Goal: Task Accomplishment & Management: Use online tool/utility

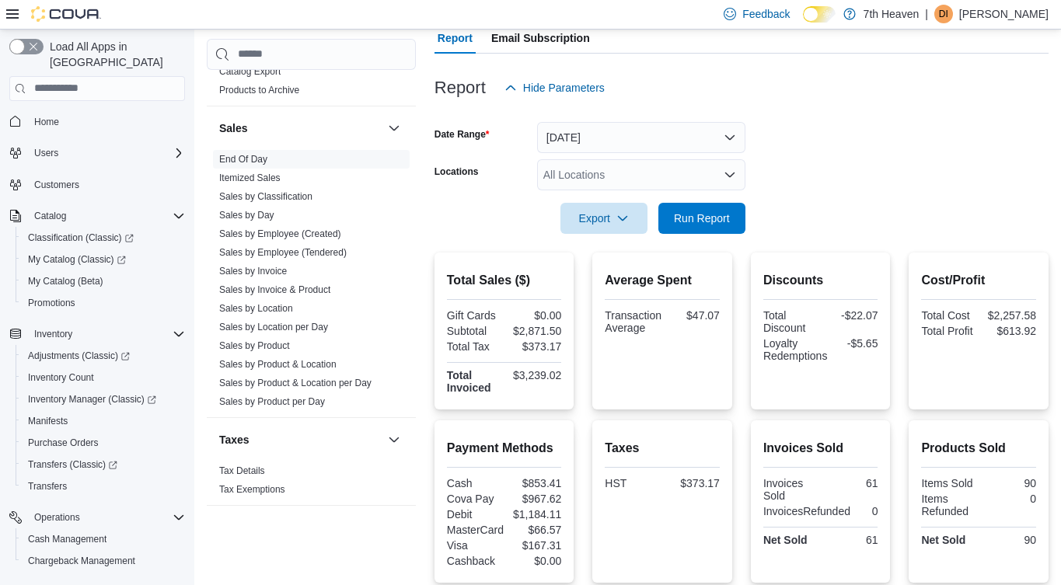
scroll to position [132, 0]
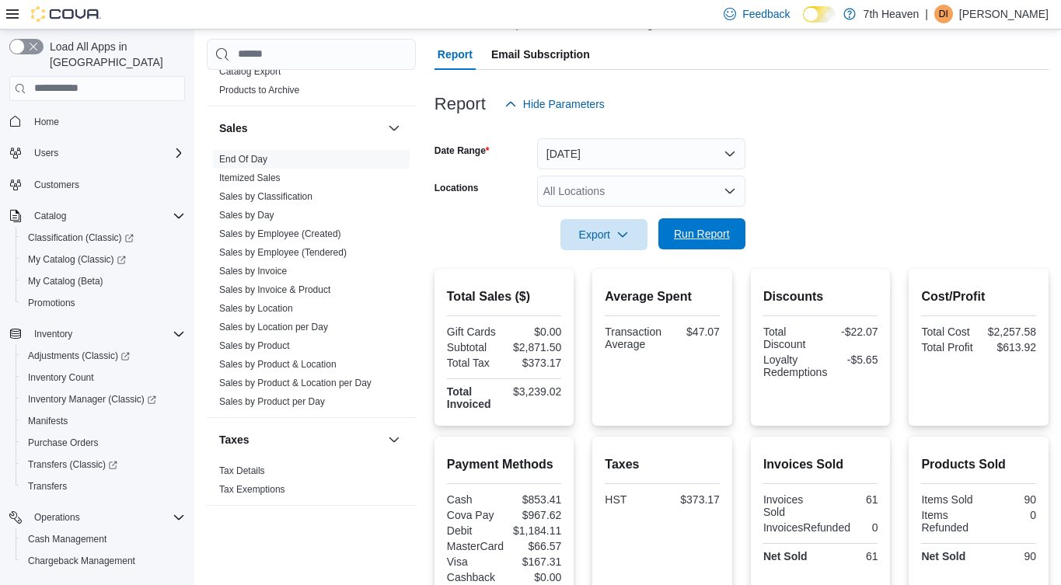
click at [716, 247] on span "Run Report" at bounding box center [702, 233] width 68 height 31
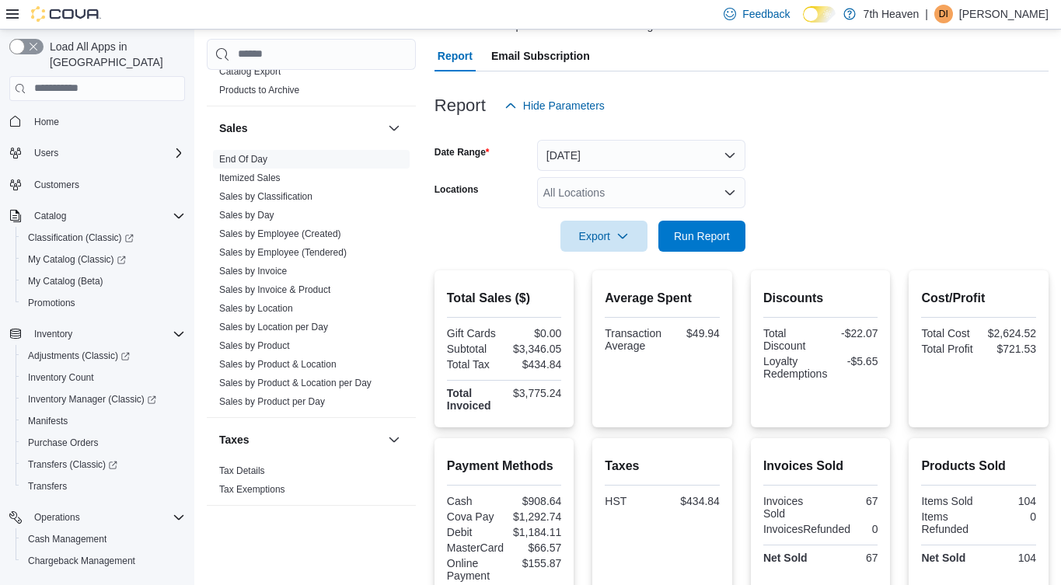
scroll to position [112, 0]
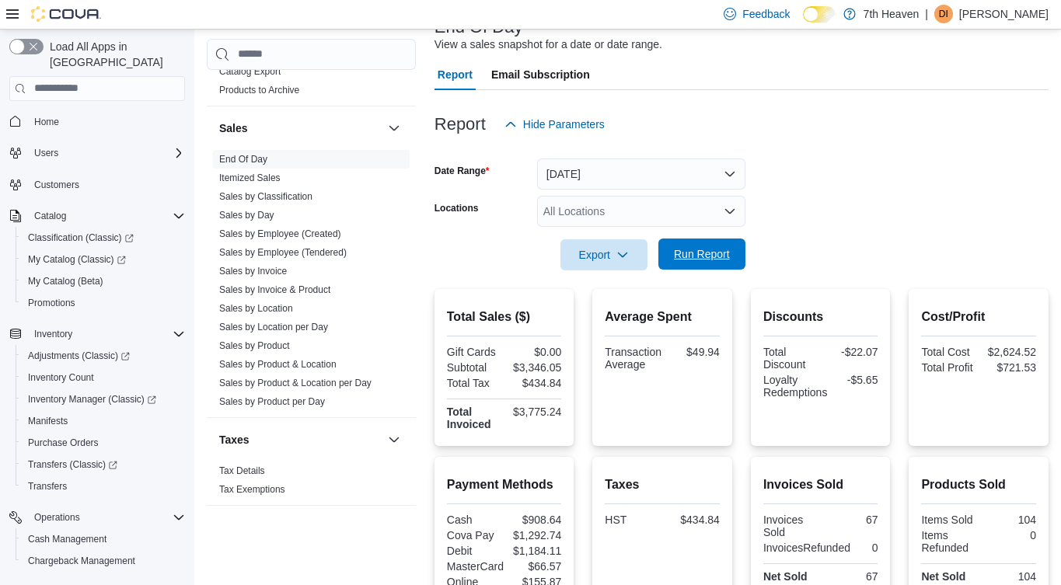
click at [698, 255] on span "Run Report" at bounding box center [702, 254] width 56 height 16
click at [728, 248] on span "Run Report" at bounding box center [702, 254] width 56 height 16
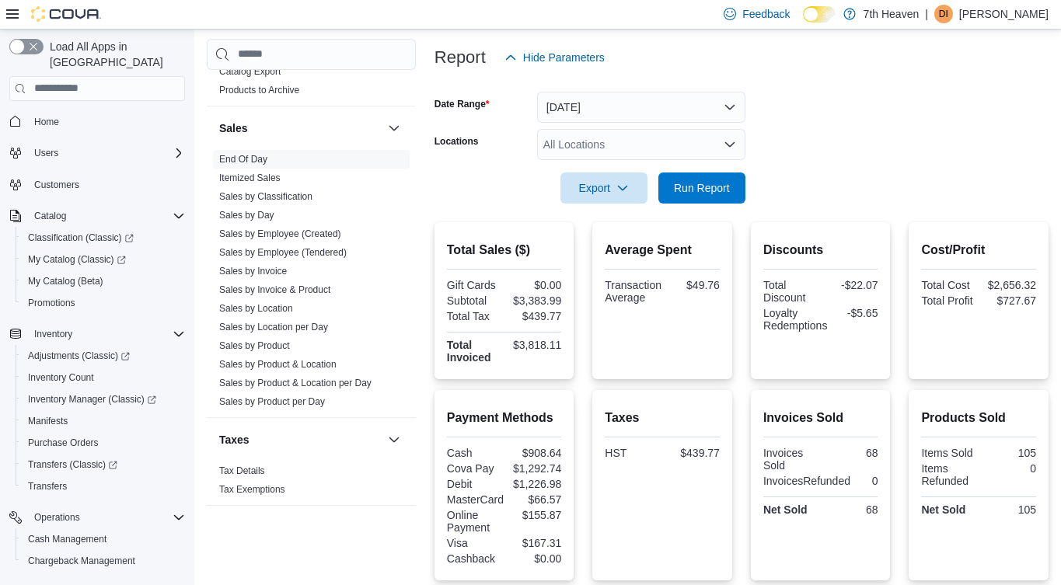
scroll to position [157, 0]
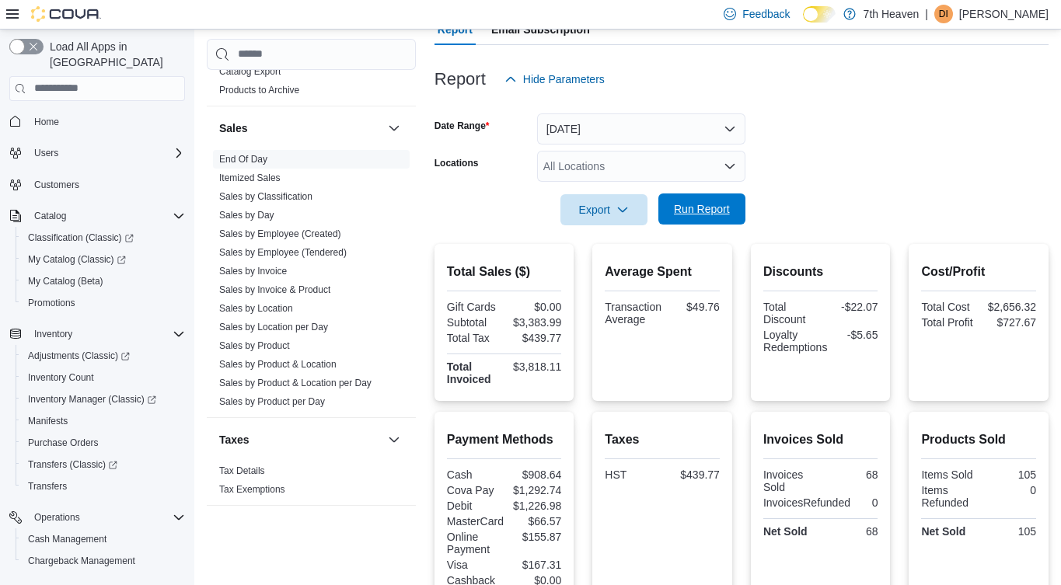
click at [711, 196] on span "Run Report" at bounding box center [702, 209] width 68 height 31
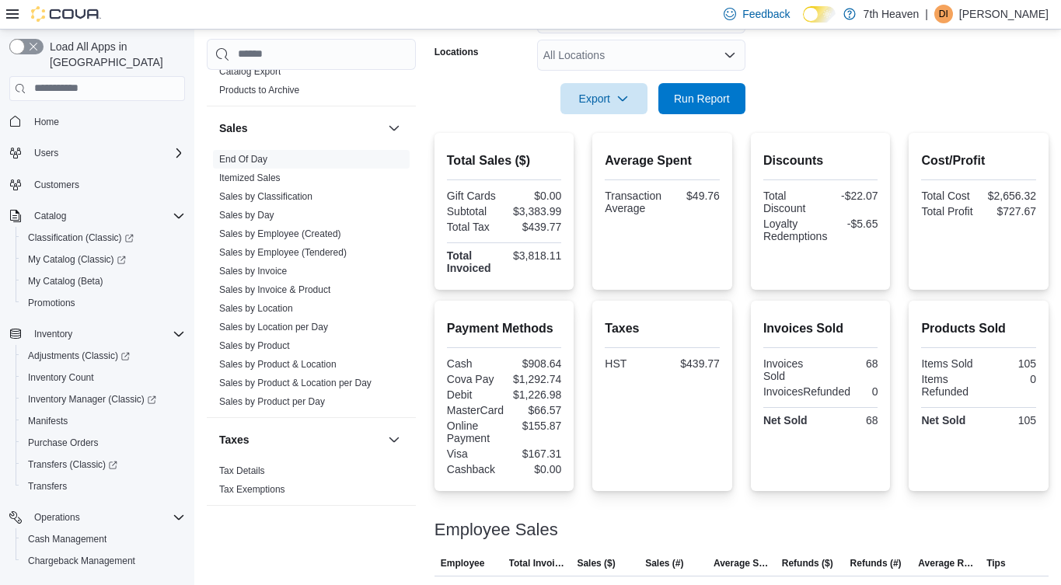
scroll to position [134, 0]
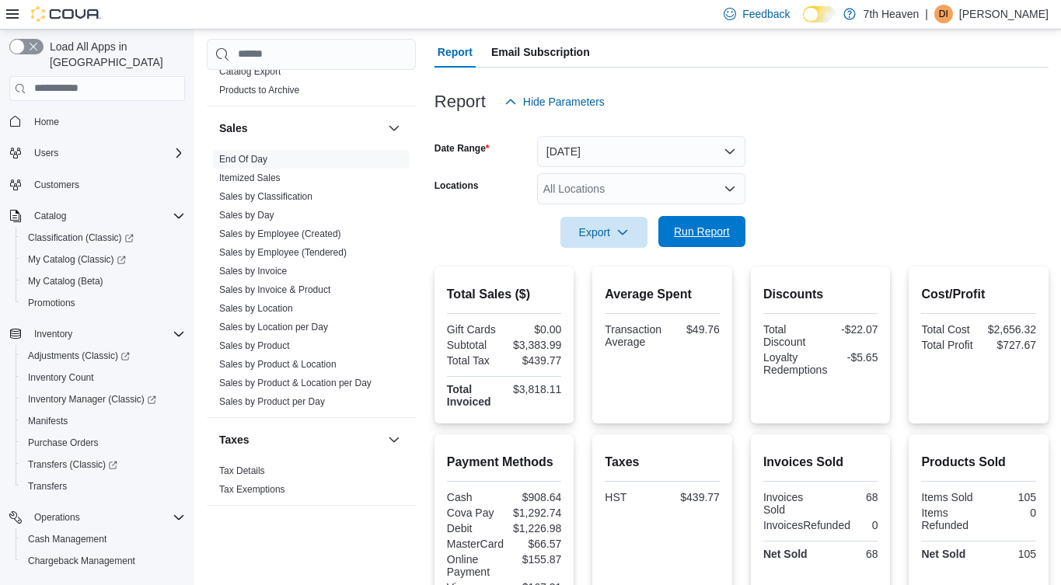
click at [710, 240] on span "Run Report" at bounding box center [702, 231] width 68 height 31
click at [732, 240] on span "Run Report" at bounding box center [702, 231] width 68 height 31
click at [712, 230] on span "Run Report" at bounding box center [702, 232] width 56 height 16
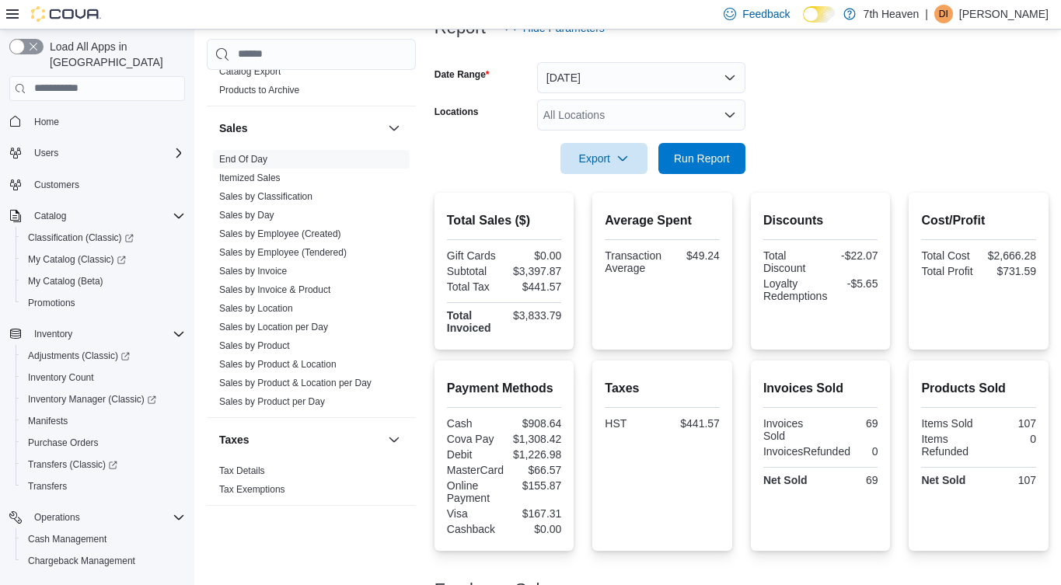
scroll to position [204, 0]
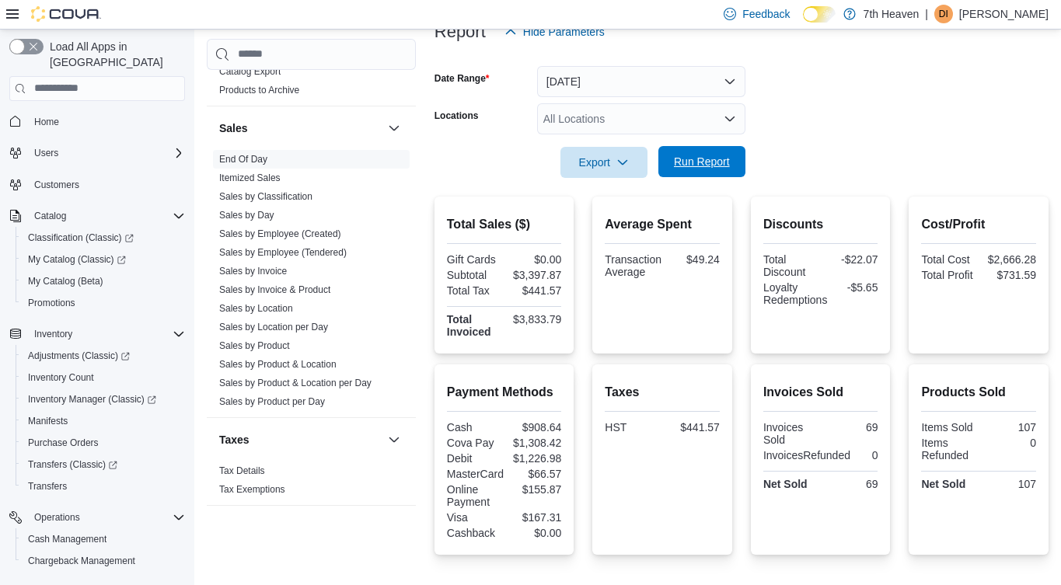
click at [719, 165] on span "Run Report" at bounding box center [702, 162] width 56 height 16
click at [716, 155] on span "Run Report" at bounding box center [702, 162] width 56 height 16
click at [717, 162] on span "Run Report" at bounding box center [702, 162] width 56 height 16
click at [728, 169] on span "Run Report" at bounding box center [702, 161] width 68 height 31
click at [715, 157] on span "Run Report" at bounding box center [702, 162] width 56 height 16
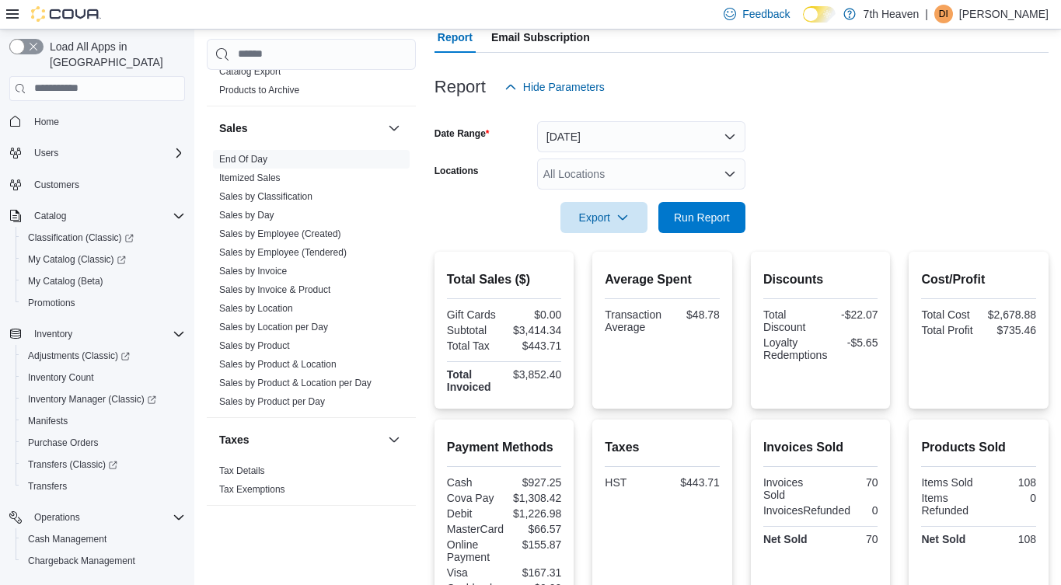
scroll to position [148, 0]
click at [706, 220] on span "Run Report" at bounding box center [702, 218] width 56 height 16
click at [683, 224] on span "Run Report" at bounding box center [702, 218] width 56 height 16
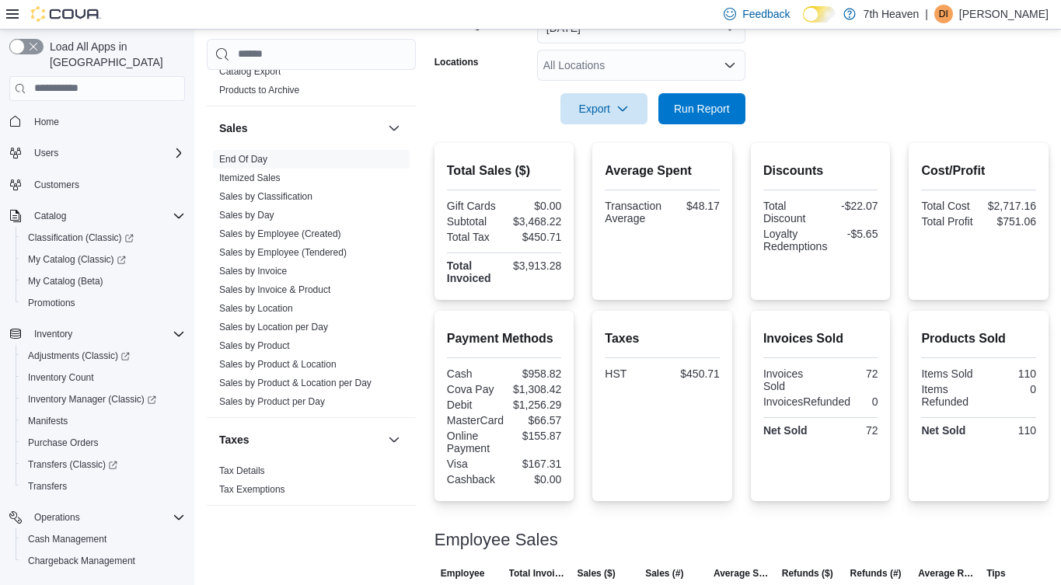
scroll to position [198, 0]
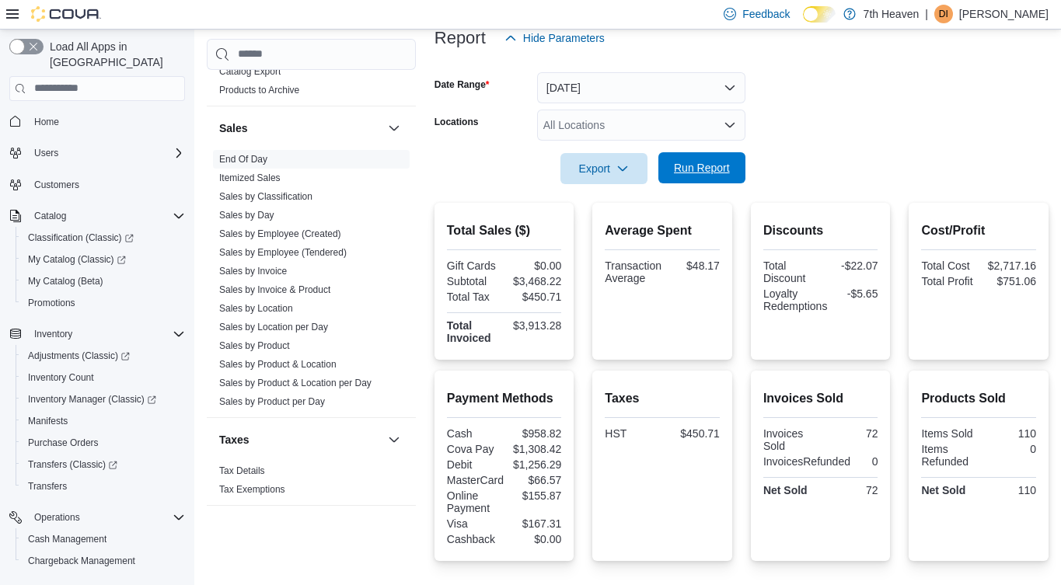
click at [725, 163] on span "Run Report" at bounding box center [702, 168] width 56 height 16
click at [697, 170] on span "Run Report" at bounding box center [702, 168] width 56 height 16
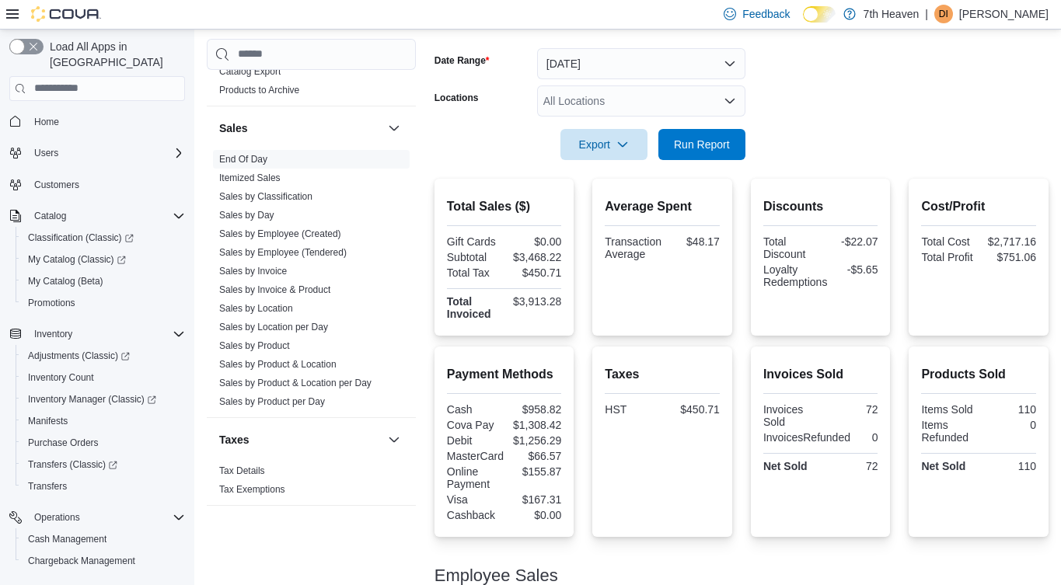
scroll to position [207, 0]
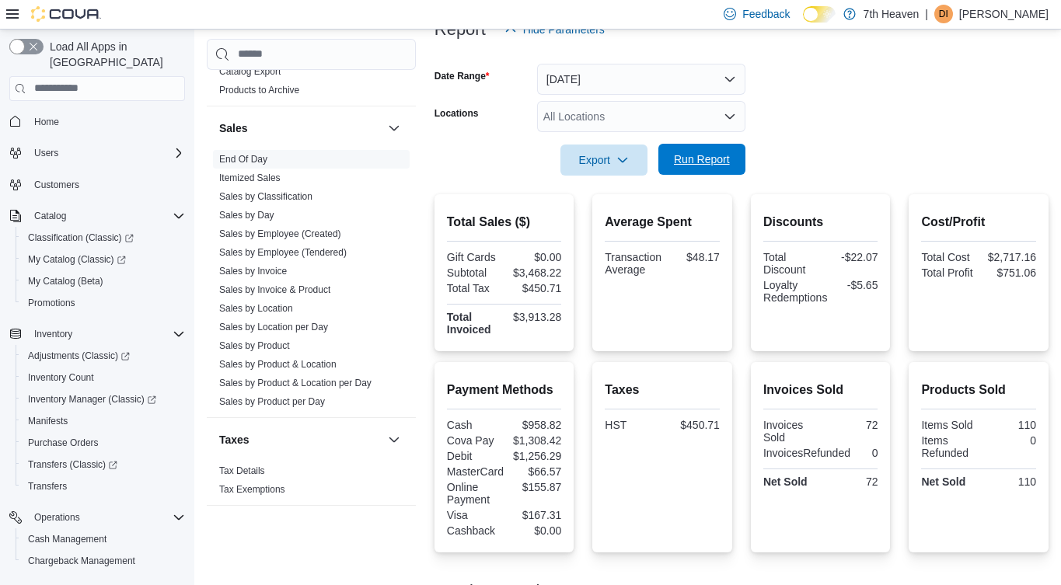
click at [712, 166] on span "Run Report" at bounding box center [702, 160] width 56 height 16
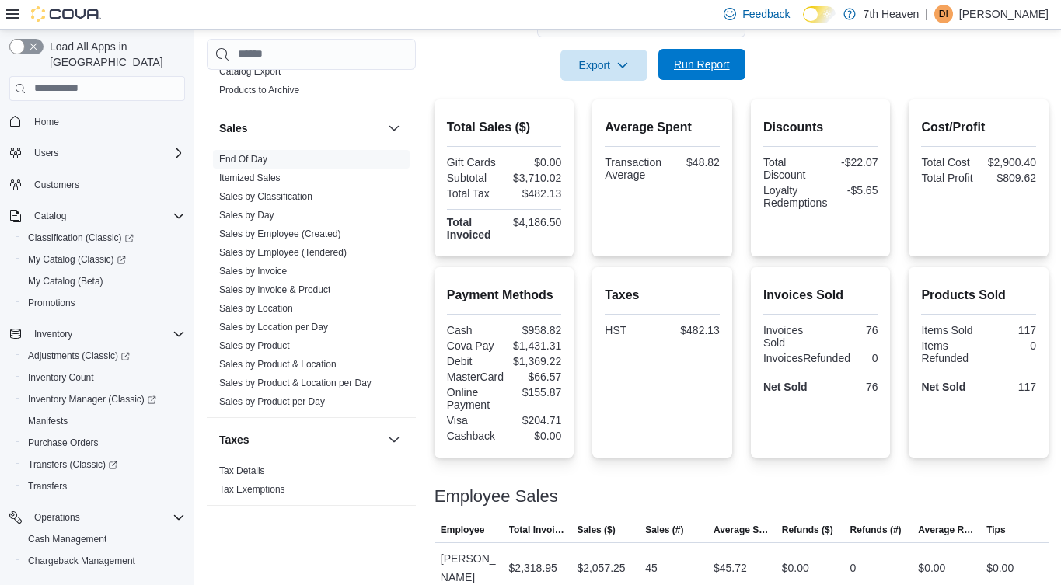
scroll to position [391, 0]
